Goal: Information Seeking & Learning: Check status

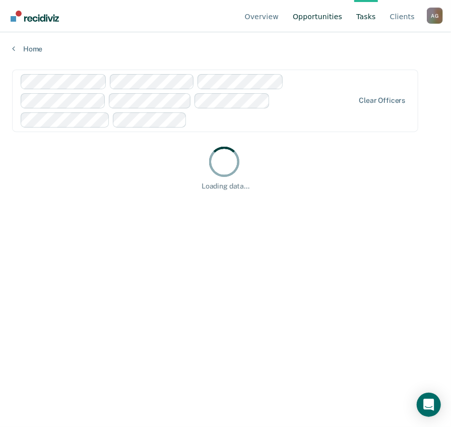
click at [338, 17] on link "Opportunities" at bounding box center [317, 16] width 53 height 32
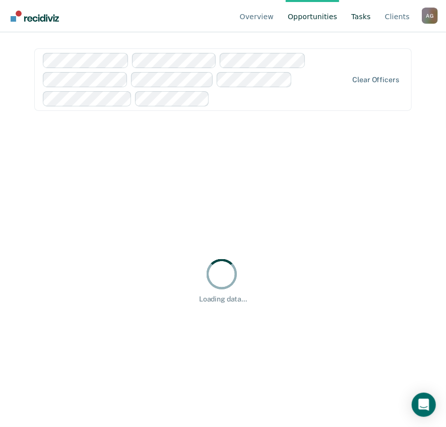
click at [370, 17] on link "Tasks" at bounding box center [362, 16] width 24 height 32
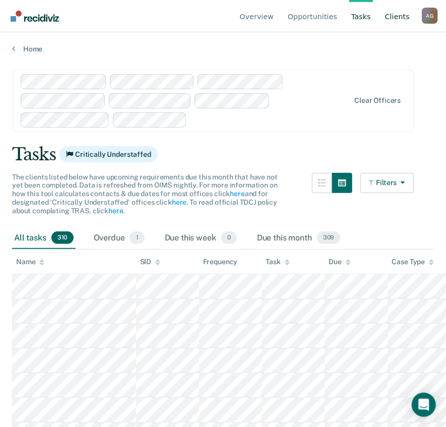
click at [398, 14] on link "Client s" at bounding box center [397, 16] width 29 height 32
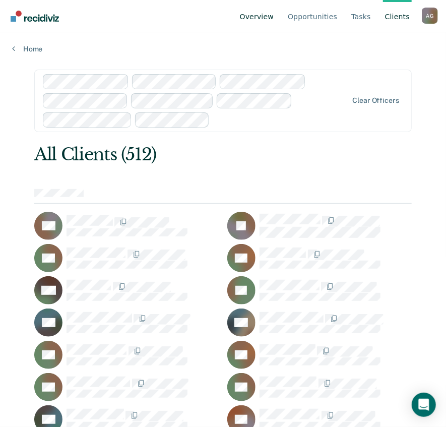
click at [271, 14] on link "Overview" at bounding box center [257, 16] width 38 height 32
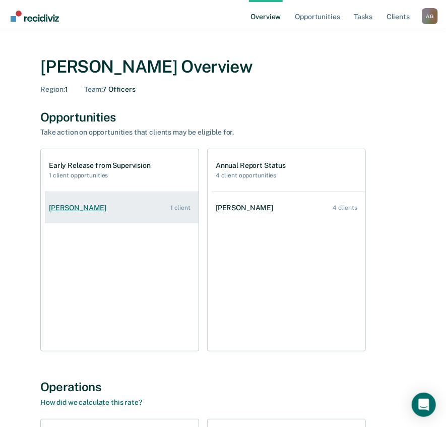
click at [104, 201] on link "[PERSON_NAME] 1 client" at bounding box center [122, 208] width 154 height 29
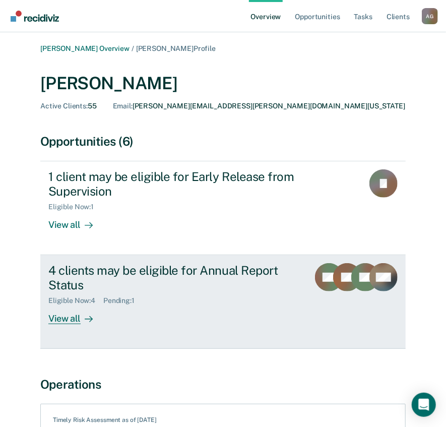
click at [65, 317] on div "View all" at bounding box center [76, 315] width 56 height 20
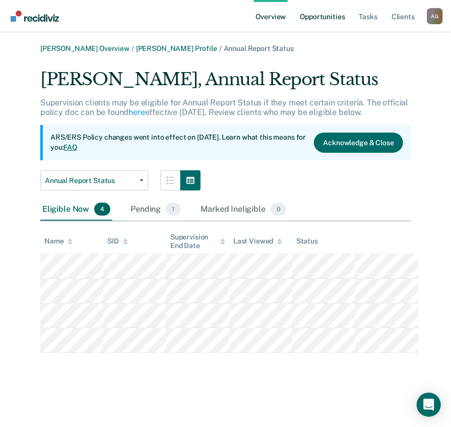
click at [329, 14] on link "Opportunities" at bounding box center [322, 16] width 49 height 32
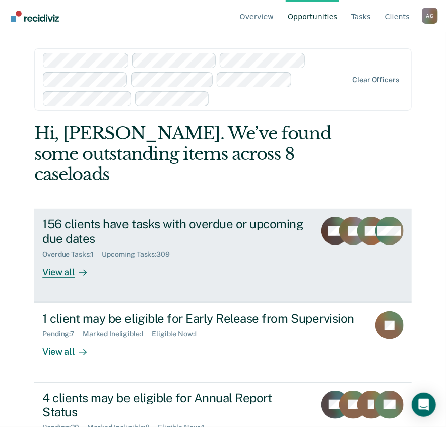
scroll to position [13, 0]
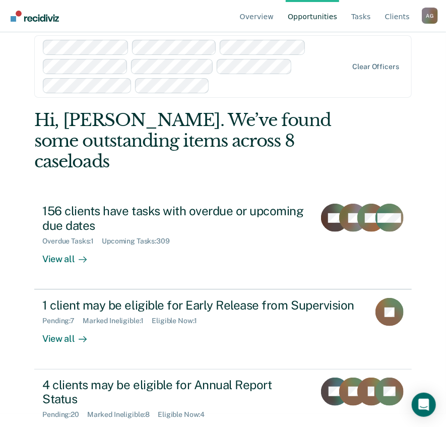
click at [22, 357] on main "Clear officers Hi, [PERSON_NAME]. We’ve found some outstanding items across 8 c…" at bounding box center [223, 204] width 402 height 371
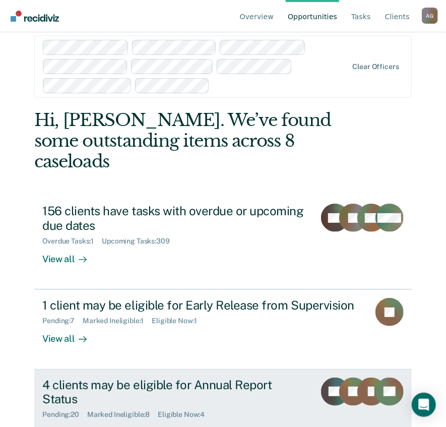
click at [48, 419] on div "View all" at bounding box center [70, 429] width 56 height 20
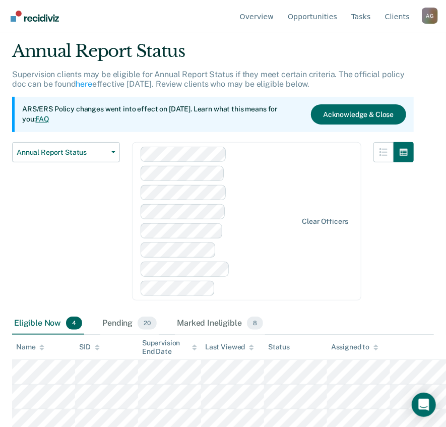
scroll to position [40, 0]
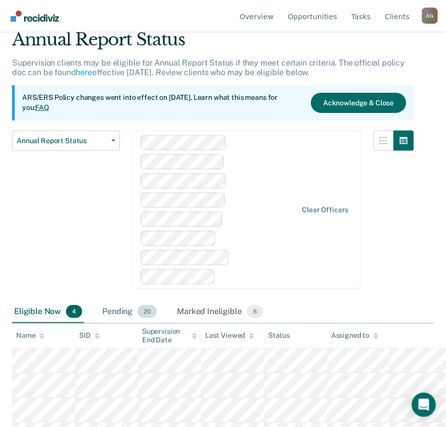
click at [122, 301] on div "Pending 20" at bounding box center [129, 312] width 59 height 22
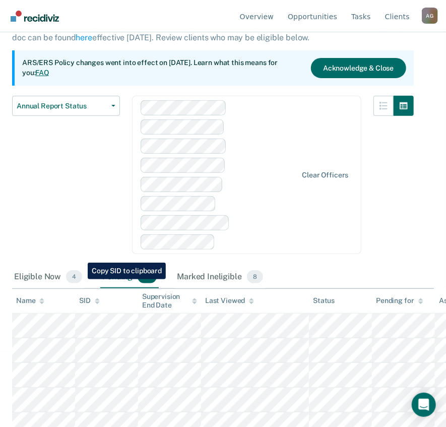
scroll to position [0, 0]
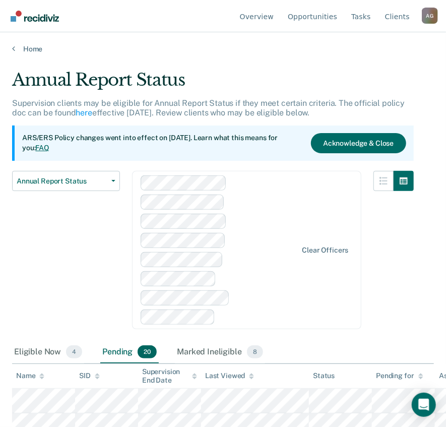
click at [76, 242] on div "Annual Report Status Early Release from Supervision Annual Report Status" at bounding box center [66, 256] width 108 height 171
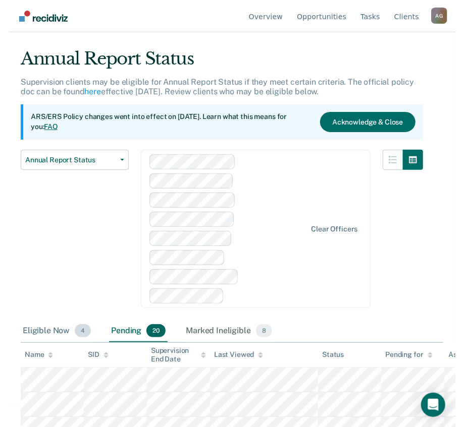
scroll to position [33, 0]
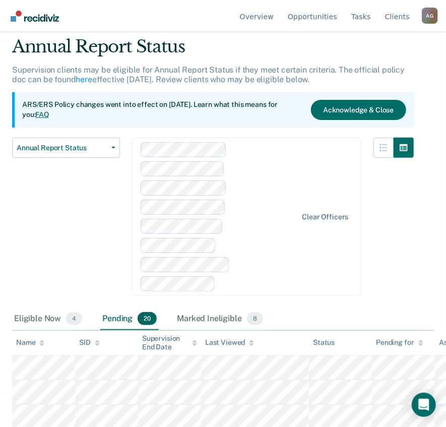
click at [66, 252] on div "Annual Report Status Early Release from Supervision Annual Report Status" at bounding box center [66, 223] width 108 height 171
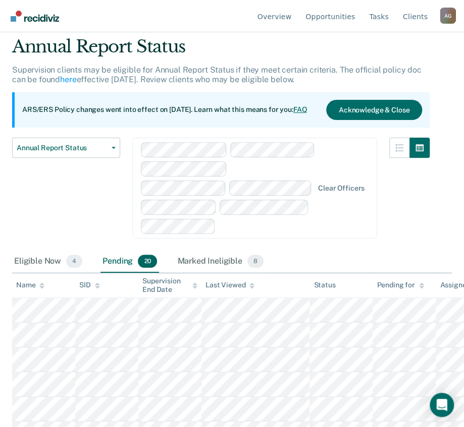
click at [43, 219] on div "Annual Report Status Early Release from Supervision Annual Report Status" at bounding box center [66, 194] width 108 height 113
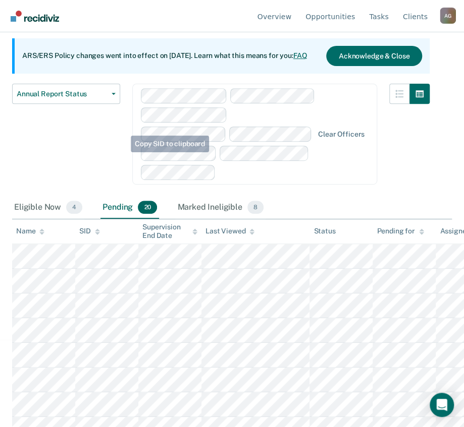
scroll to position [9, 0]
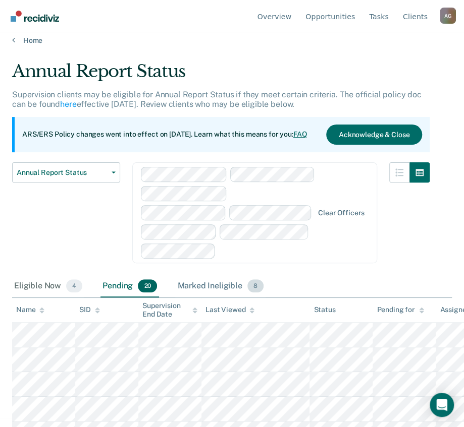
click at [197, 275] on div "Marked Ineligible 8" at bounding box center [220, 286] width 90 height 22
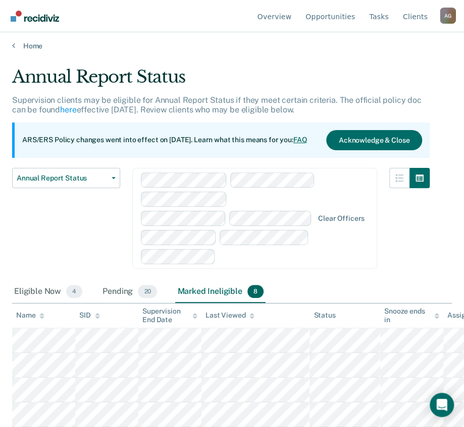
scroll to position [0, 0]
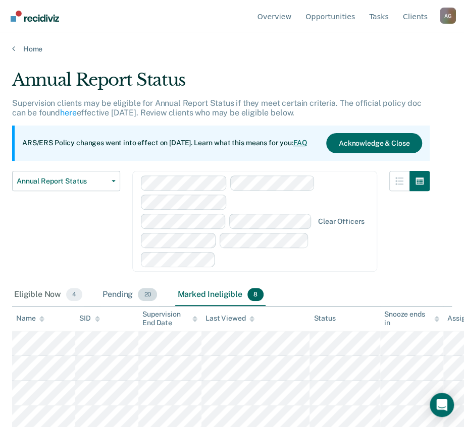
click at [109, 284] on div "Pending 20" at bounding box center [129, 295] width 59 height 22
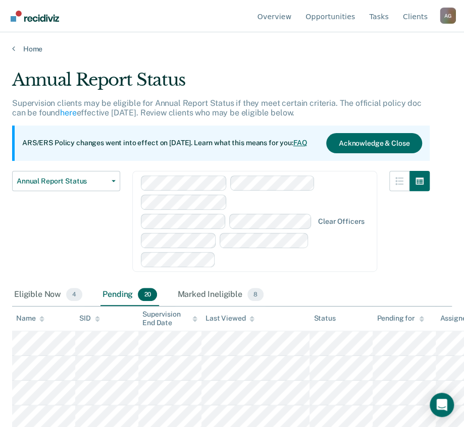
click at [328, 284] on div "Eligible Now 4 Pending 20 Marked Ineligible 8" at bounding box center [231, 295] width 439 height 23
click at [350, 144] on button "Acknowledge & Close" at bounding box center [374, 143] width 96 height 20
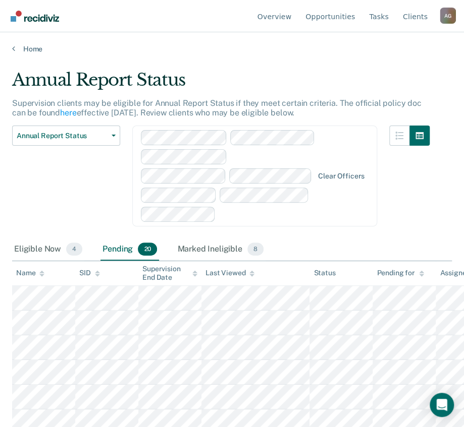
click at [182, 164] on div at bounding box center [227, 176] width 173 height 92
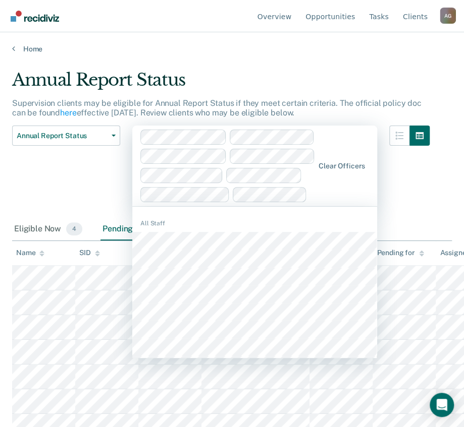
click at [106, 168] on div "Annual Report Status Early Release from Supervision Annual Report Status" at bounding box center [66, 172] width 108 height 93
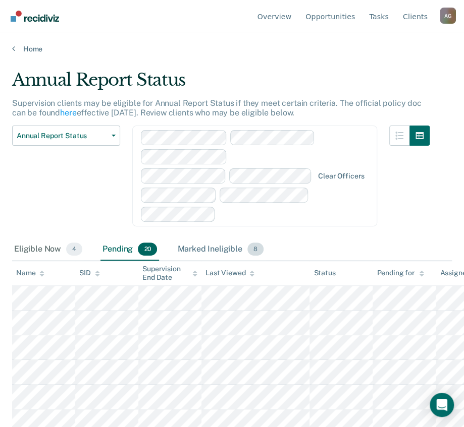
click at [232, 239] on div "Marked Ineligible 8" at bounding box center [220, 250] width 90 height 22
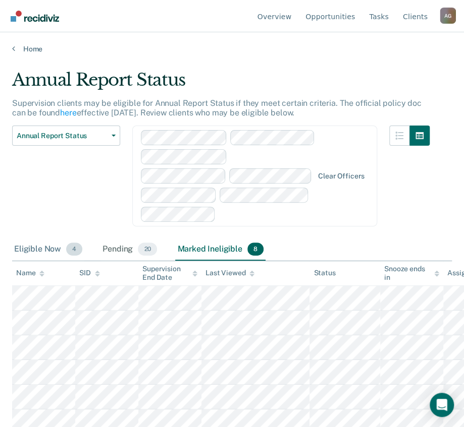
click at [32, 239] on div "Eligible Now 4" at bounding box center [48, 250] width 72 height 22
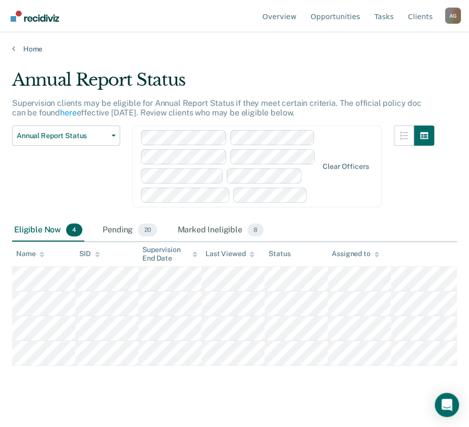
click at [76, 186] on div "Annual Report Status Early Release from Supervision Annual Report Status" at bounding box center [66, 173] width 108 height 94
